Goal: Check status: Check status

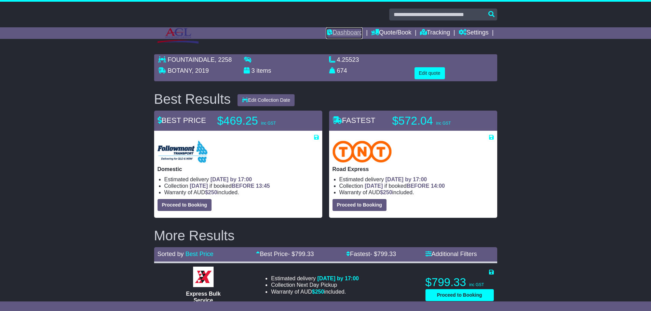
click at [344, 30] on link "Dashboard" at bounding box center [344, 33] width 37 height 12
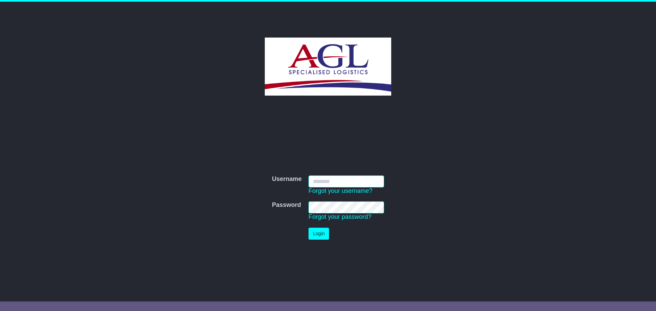
type input "***"
click at [320, 233] on button "Login" at bounding box center [319, 234] width 21 height 12
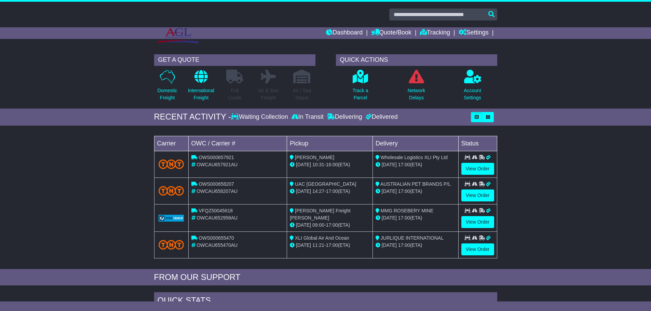
click at [388, 117] on div "Delivered" at bounding box center [381, 117] width 34 height 8
click at [165, 94] on p "Domestic Freight" at bounding box center [167, 94] width 20 height 14
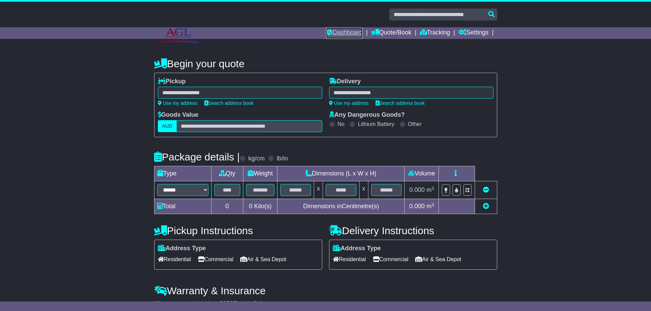
click at [347, 36] on link "Dashboard" at bounding box center [344, 33] width 37 height 12
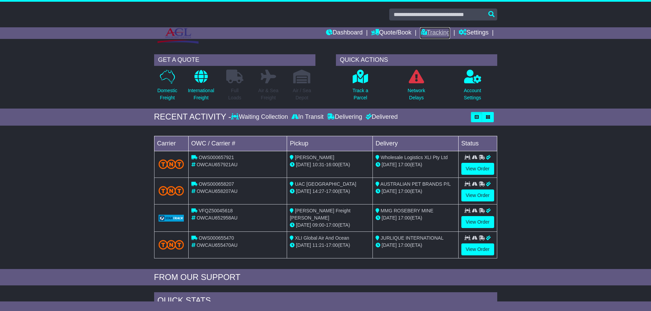
click at [423, 33] on icon at bounding box center [423, 32] width 7 height 6
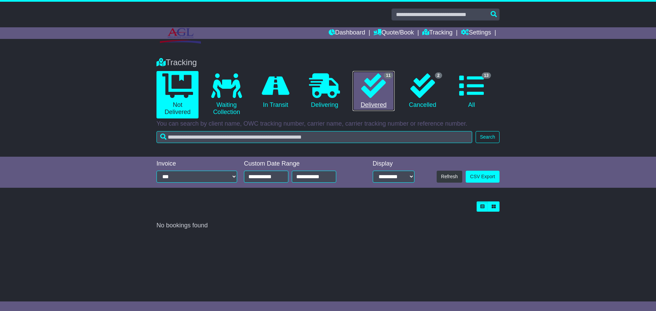
click at [368, 102] on link "11 Delivered" at bounding box center [374, 91] width 42 height 40
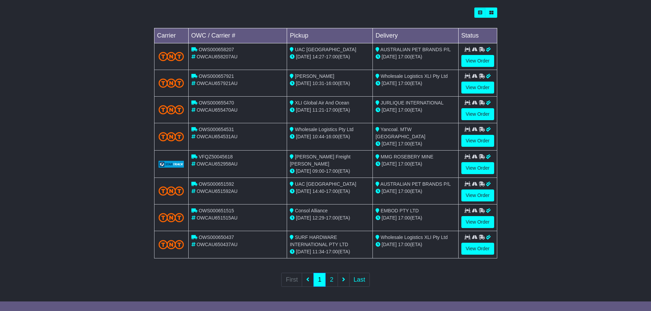
scroll to position [195, 0]
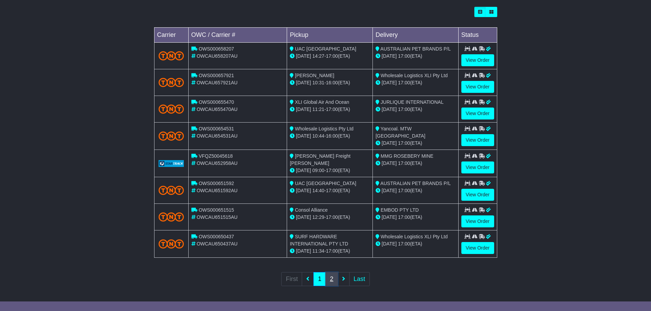
click at [332, 277] on link "2" at bounding box center [331, 279] width 12 height 14
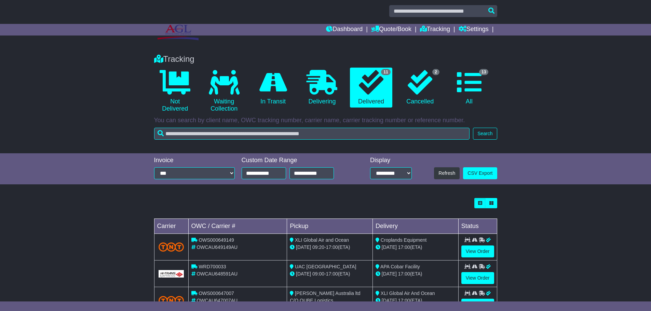
scroll to position [0, 0]
